Goal: Find contact information: Find contact information

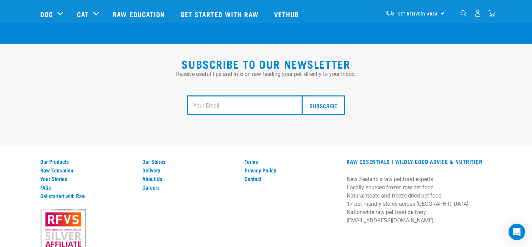
scroll to position [1294, 0]
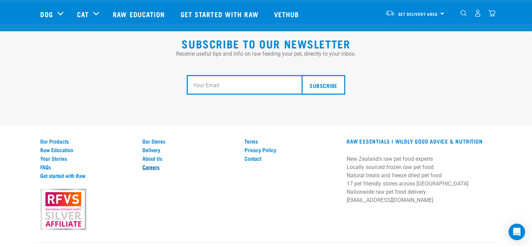
click at [151, 164] on link "Careers" at bounding box center [189, 167] width 94 height 6
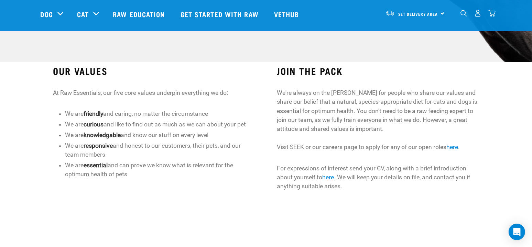
scroll to position [172, 0]
click at [333, 179] on link "here" at bounding box center [328, 177] width 12 height 7
click at [330, 179] on link "here" at bounding box center [328, 177] width 12 height 7
click at [333, 178] on link "here" at bounding box center [328, 177] width 12 height 7
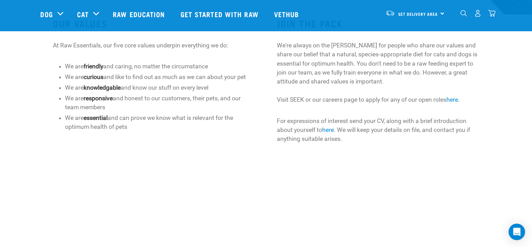
scroll to position [206, 0]
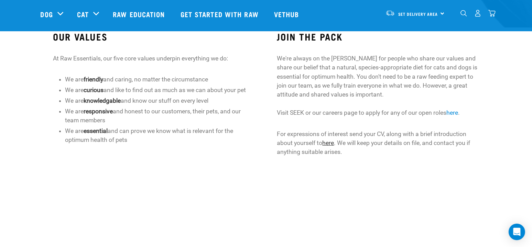
click at [329, 144] on link "here" at bounding box center [328, 143] width 12 height 7
click at [331, 144] on link "here" at bounding box center [328, 143] width 12 height 7
click at [330, 142] on link "here" at bounding box center [328, 143] width 12 height 7
click at [458, 114] on link "here" at bounding box center [452, 112] width 12 height 7
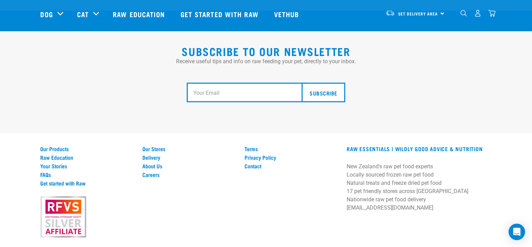
scroll to position [1294, 0]
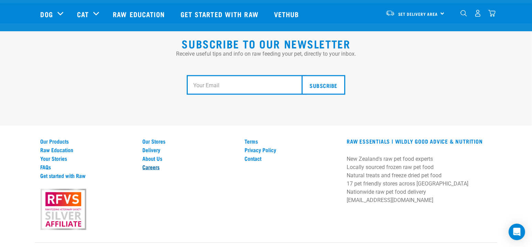
click at [149, 164] on link "Careers" at bounding box center [189, 167] width 94 height 6
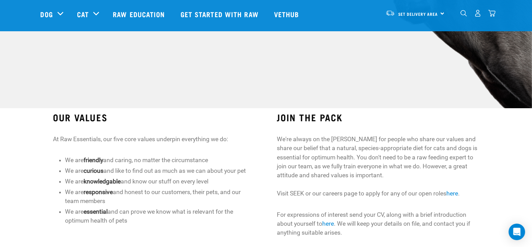
scroll to position [241, 0]
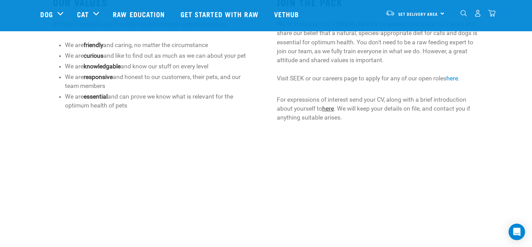
click at [332, 108] on link "here" at bounding box center [328, 108] width 12 height 7
click at [330, 109] on link "here" at bounding box center [328, 108] width 12 height 7
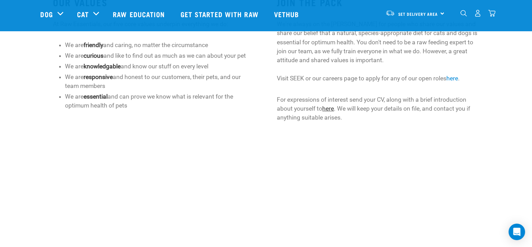
click at [330, 109] on link "here" at bounding box center [328, 108] width 12 height 7
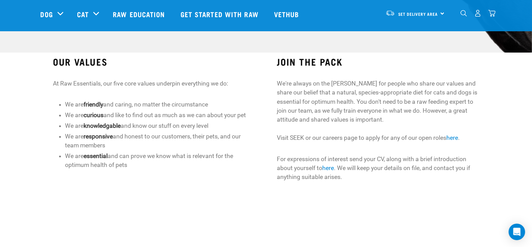
scroll to position [144, 0]
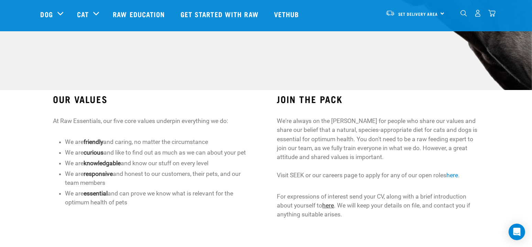
click at [330, 204] on link "here" at bounding box center [328, 205] width 12 height 7
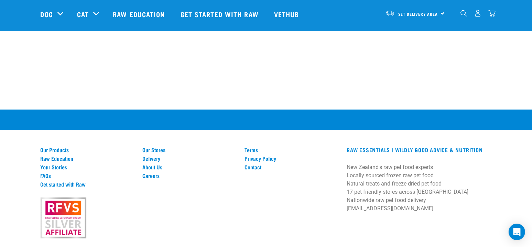
scroll to position [385, 0]
